Goal: Information Seeking & Learning: Learn about a topic

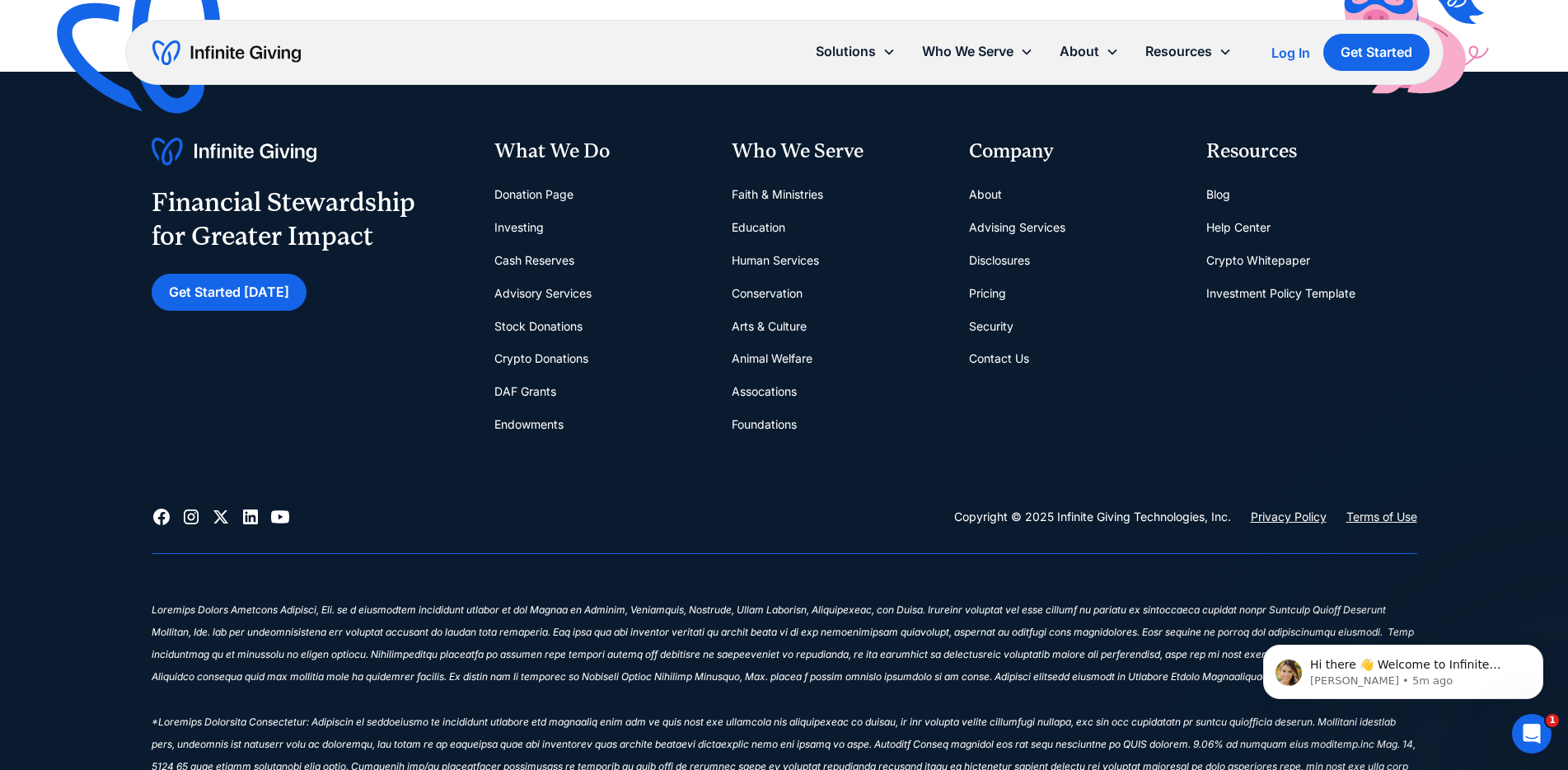
scroll to position [7247, 0]
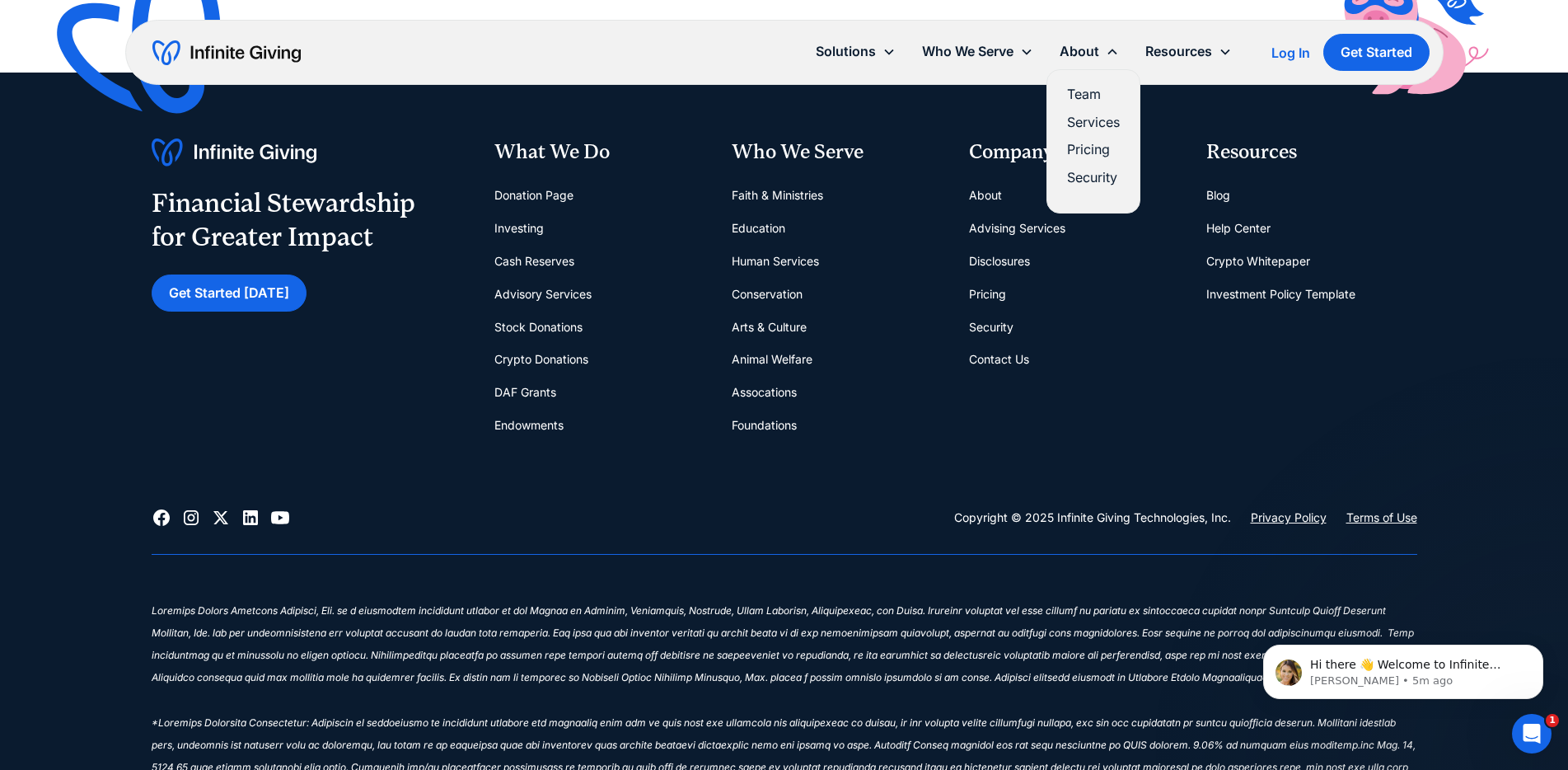
click at [1067, 146] on link "Pricing" at bounding box center [1093, 149] width 52 height 22
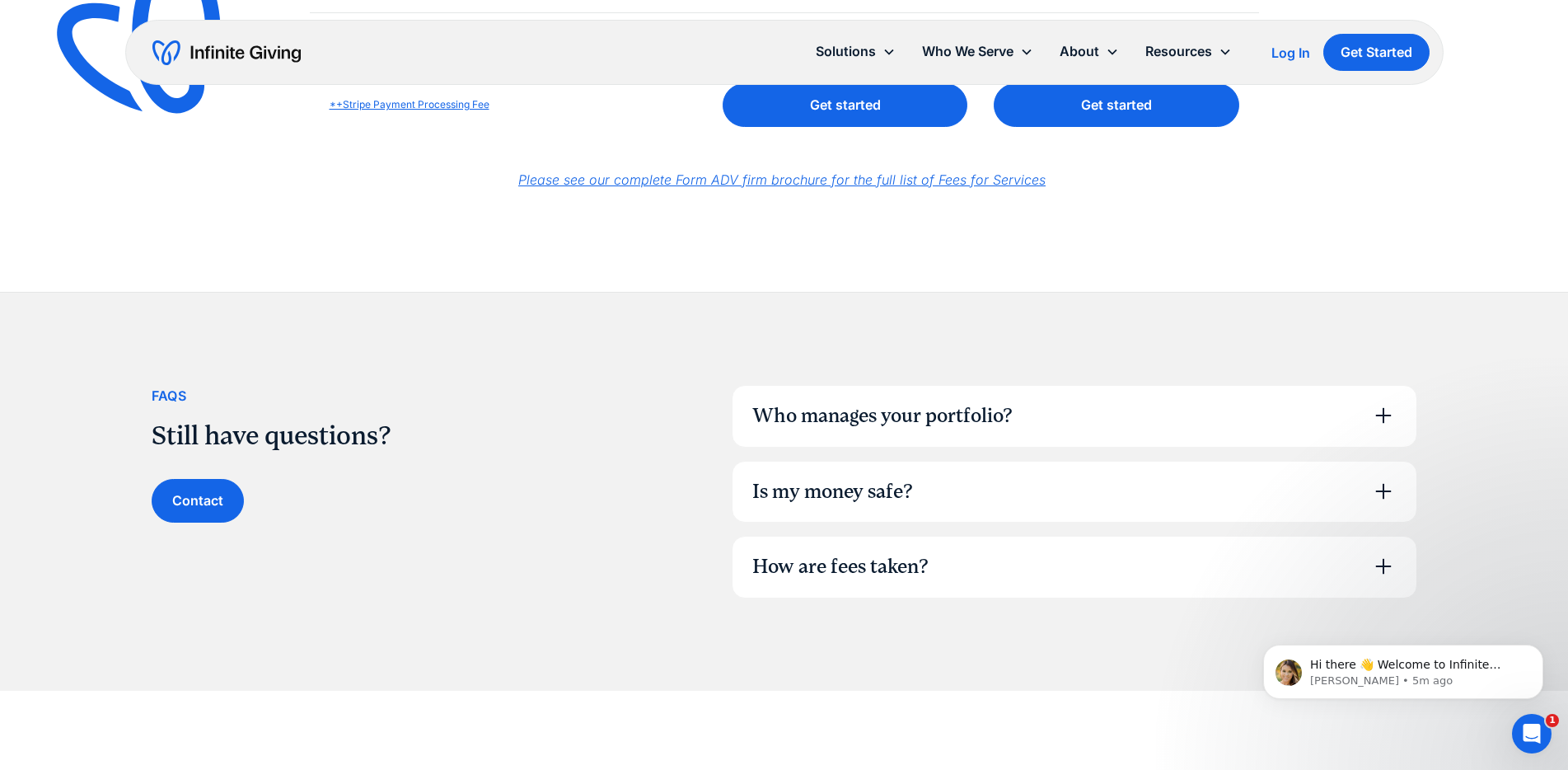
scroll to position [967, 0]
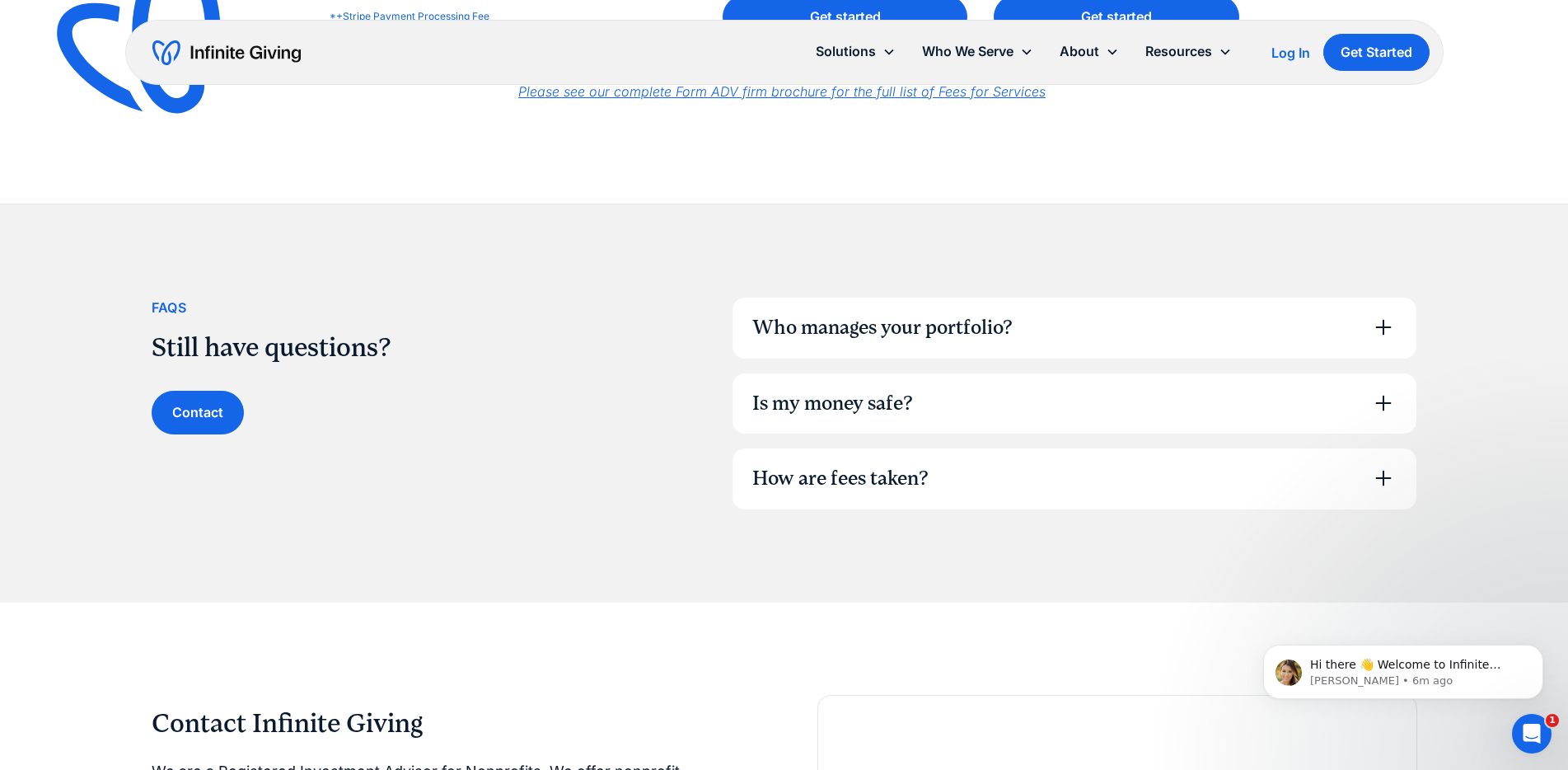
click at [851, 317] on div "Who manages your portfolio?" at bounding box center [882, 328] width 261 height 28
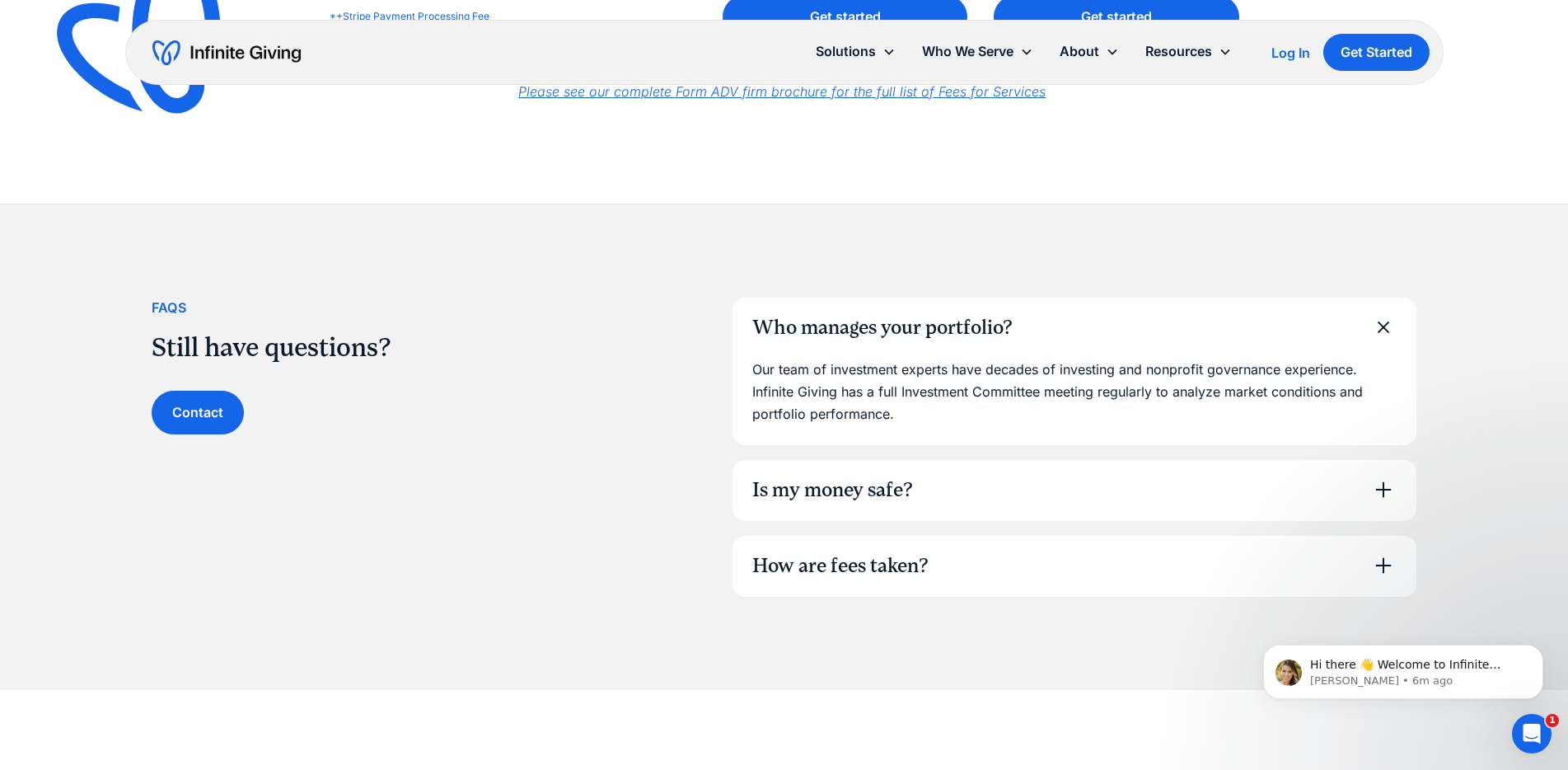
click at [851, 317] on div "Who manages your portfolio?" at bounding box center [882, 328] width 261 height 28
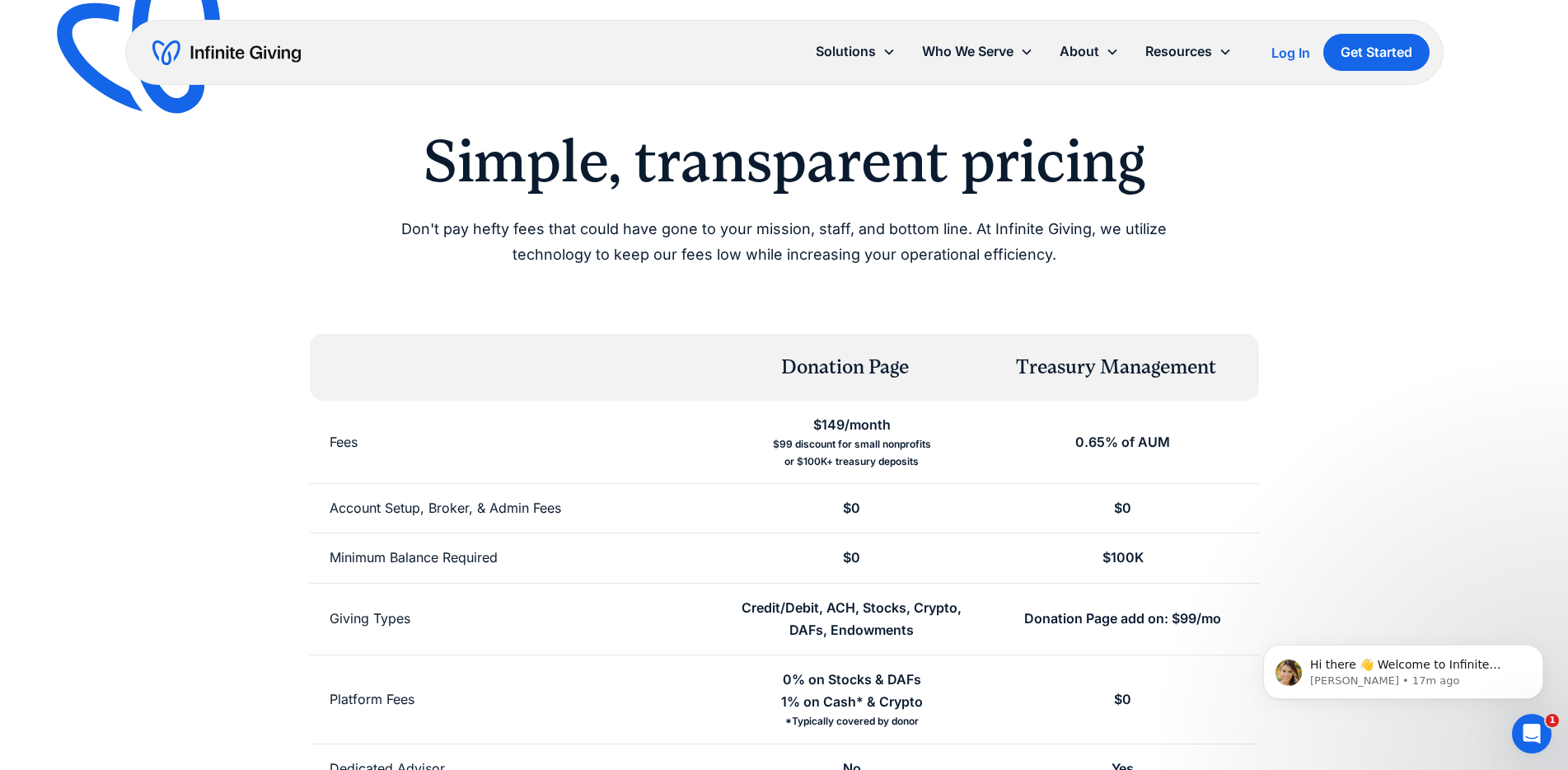
scroll to position [0, 0]
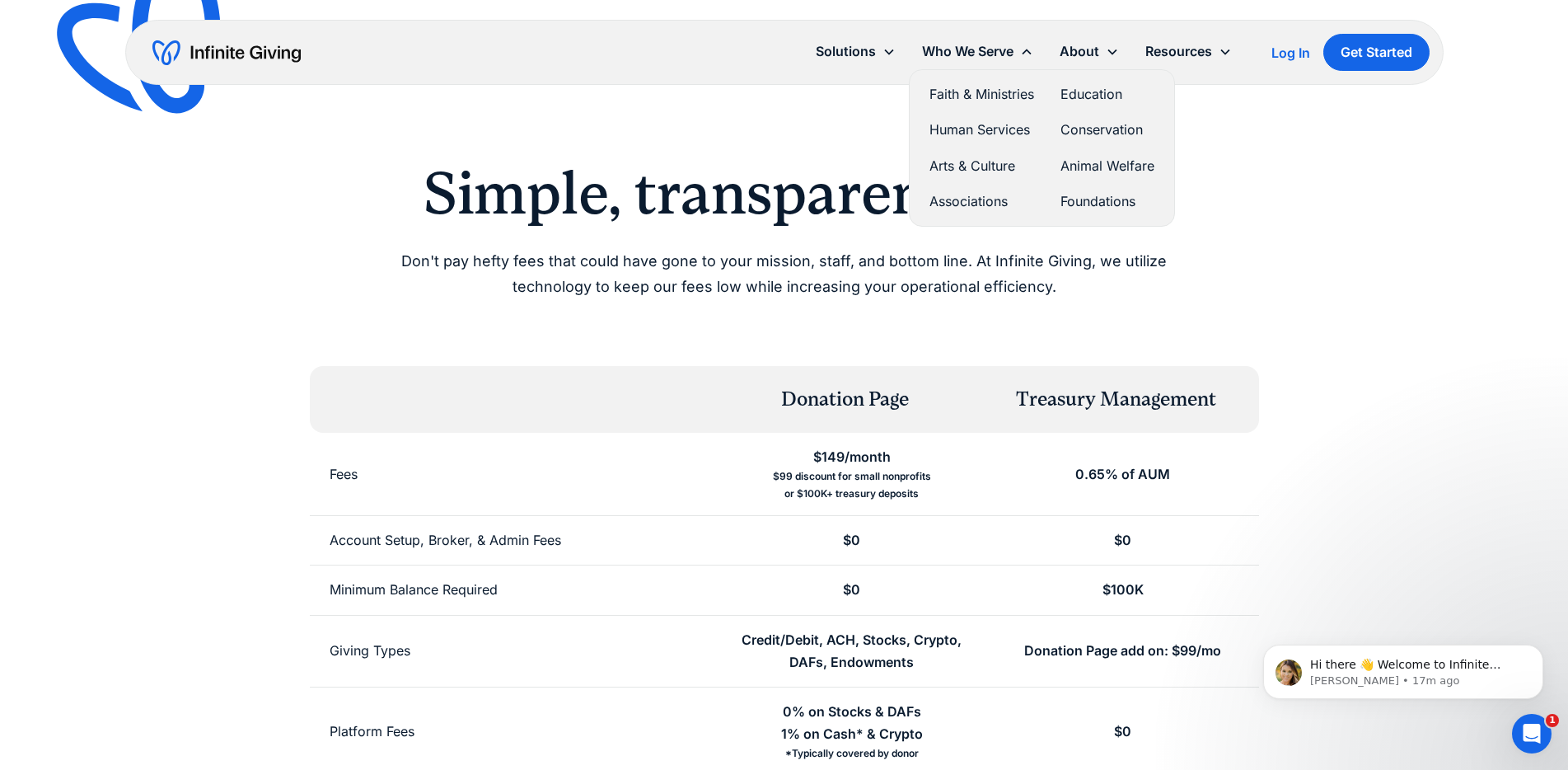
click at [954, 201] on link "Associations" at bounding box center [982, 202] width 105 height 22
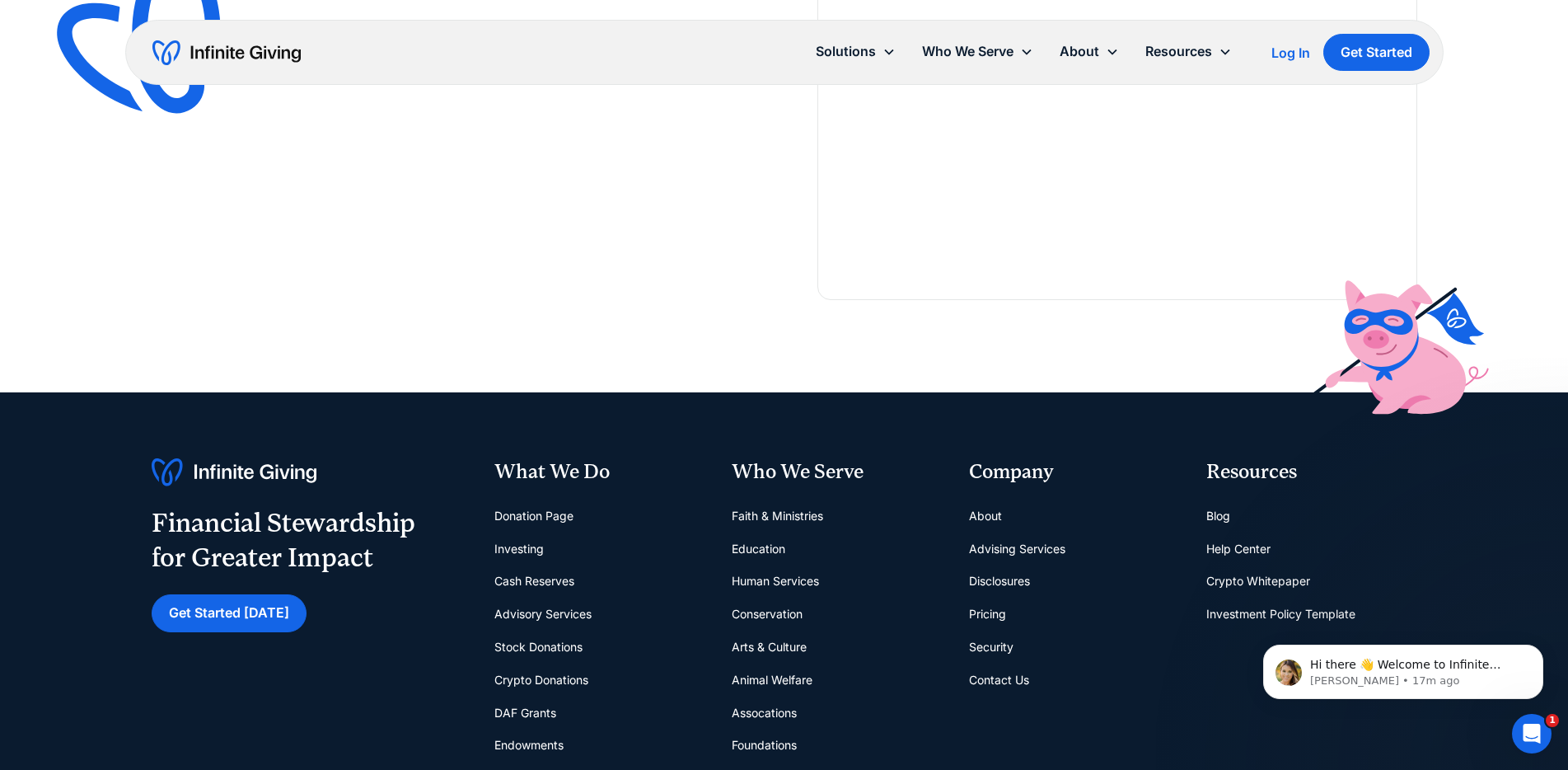
scroll to position [4233, 0]
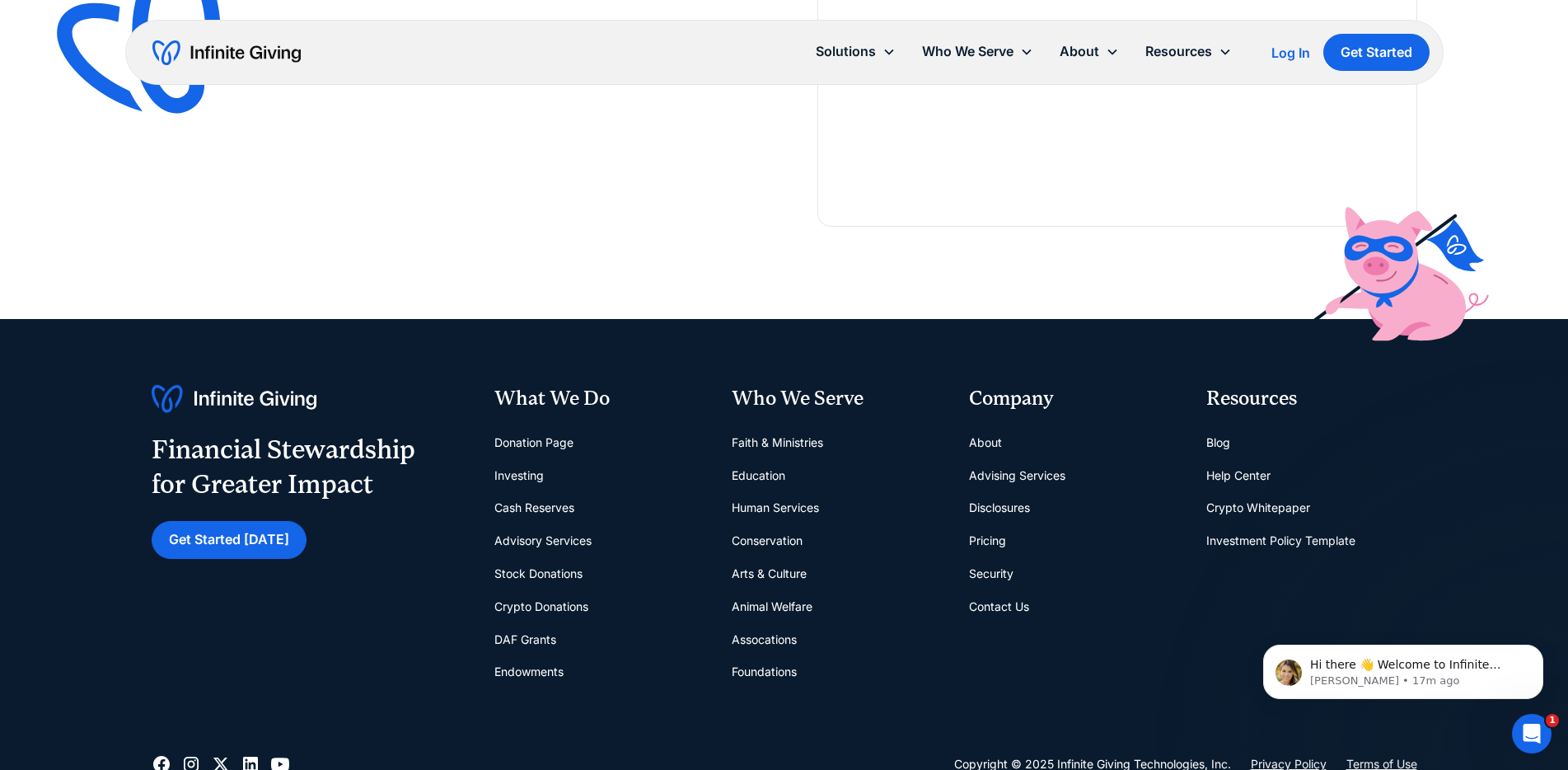
click at [983, 444] on link "About" at bounding box center [986, 443] width 33 height 33
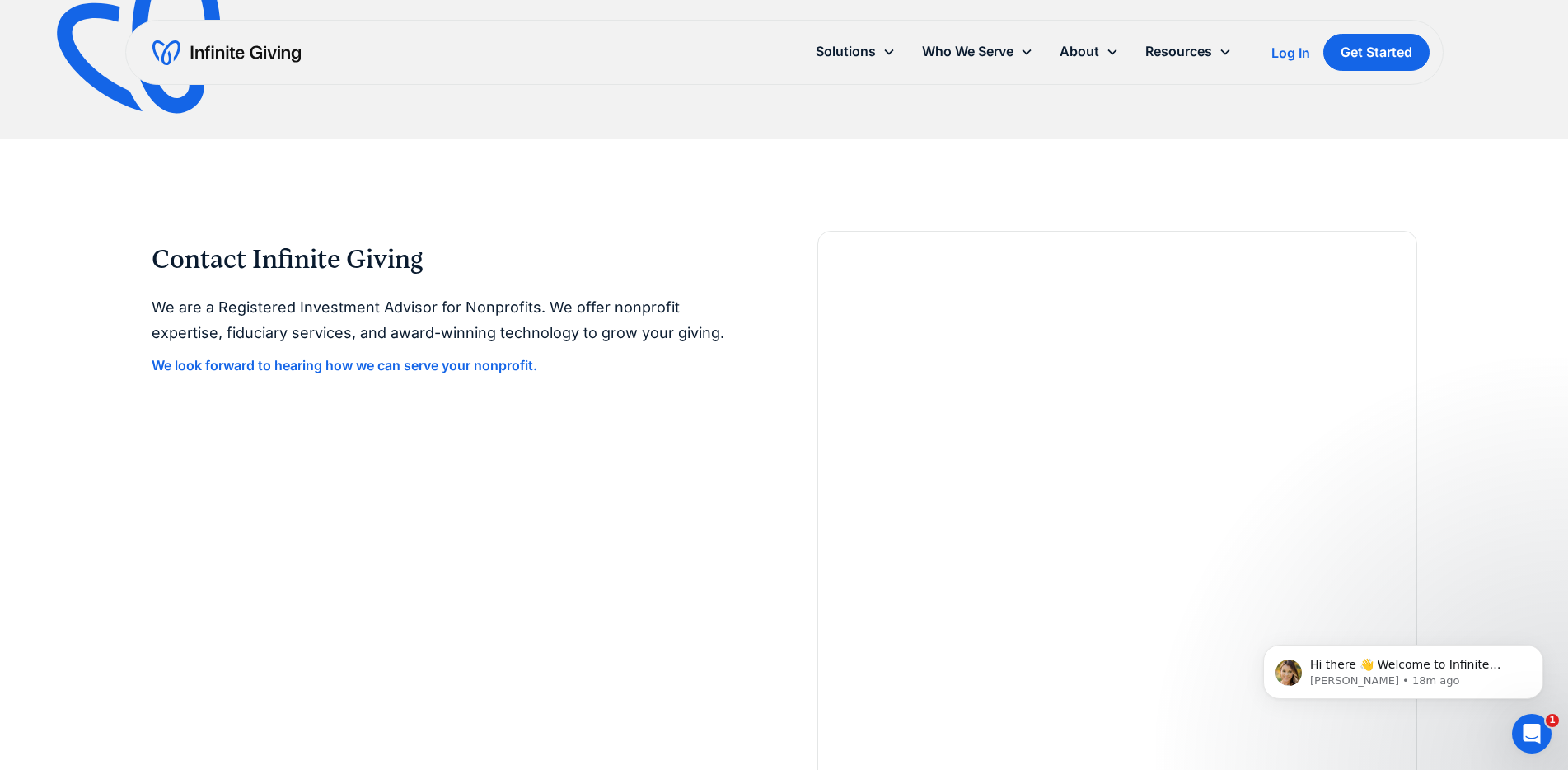
scroll to position [4558, 0]
